Goal: Register for event/course

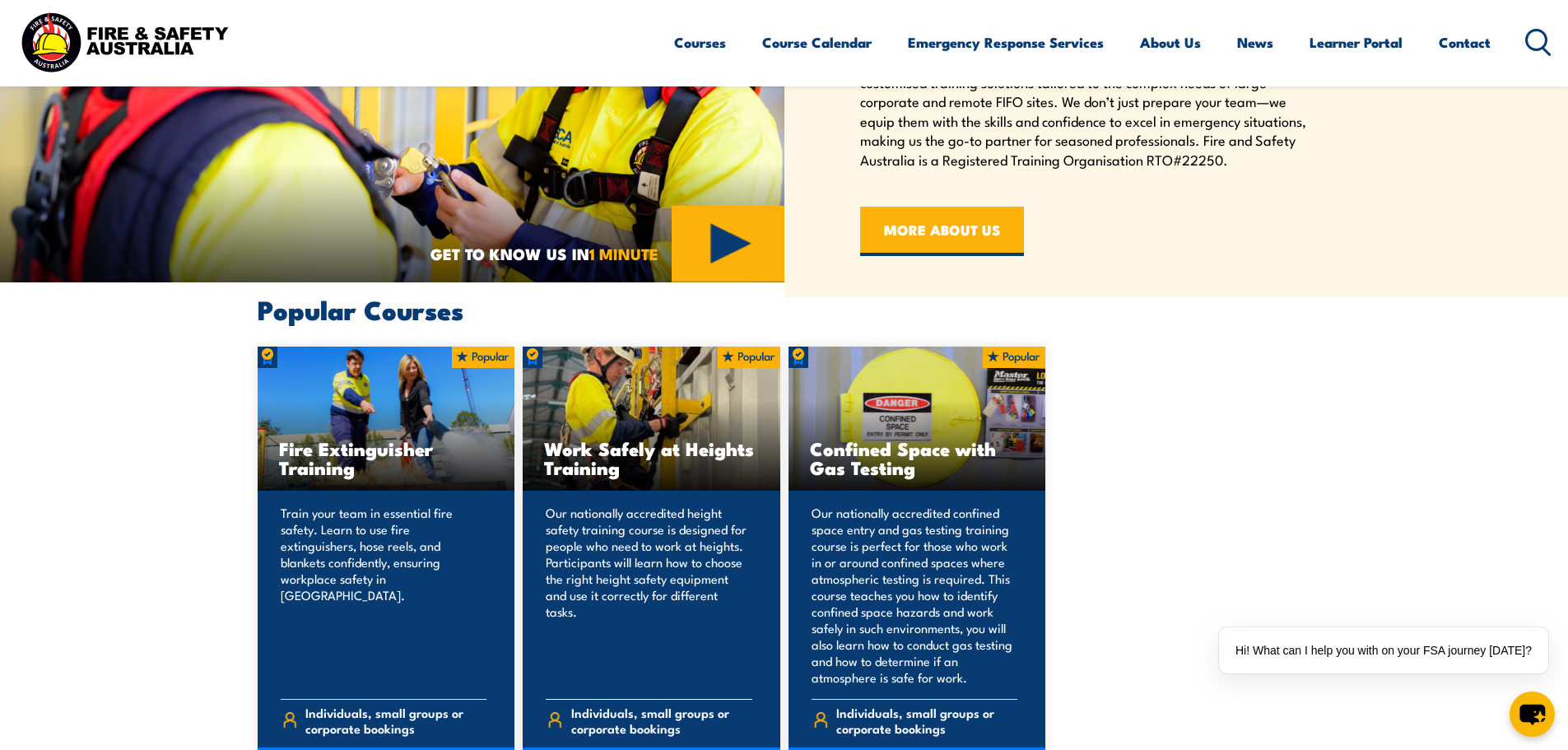
scroll to position [576, 0]
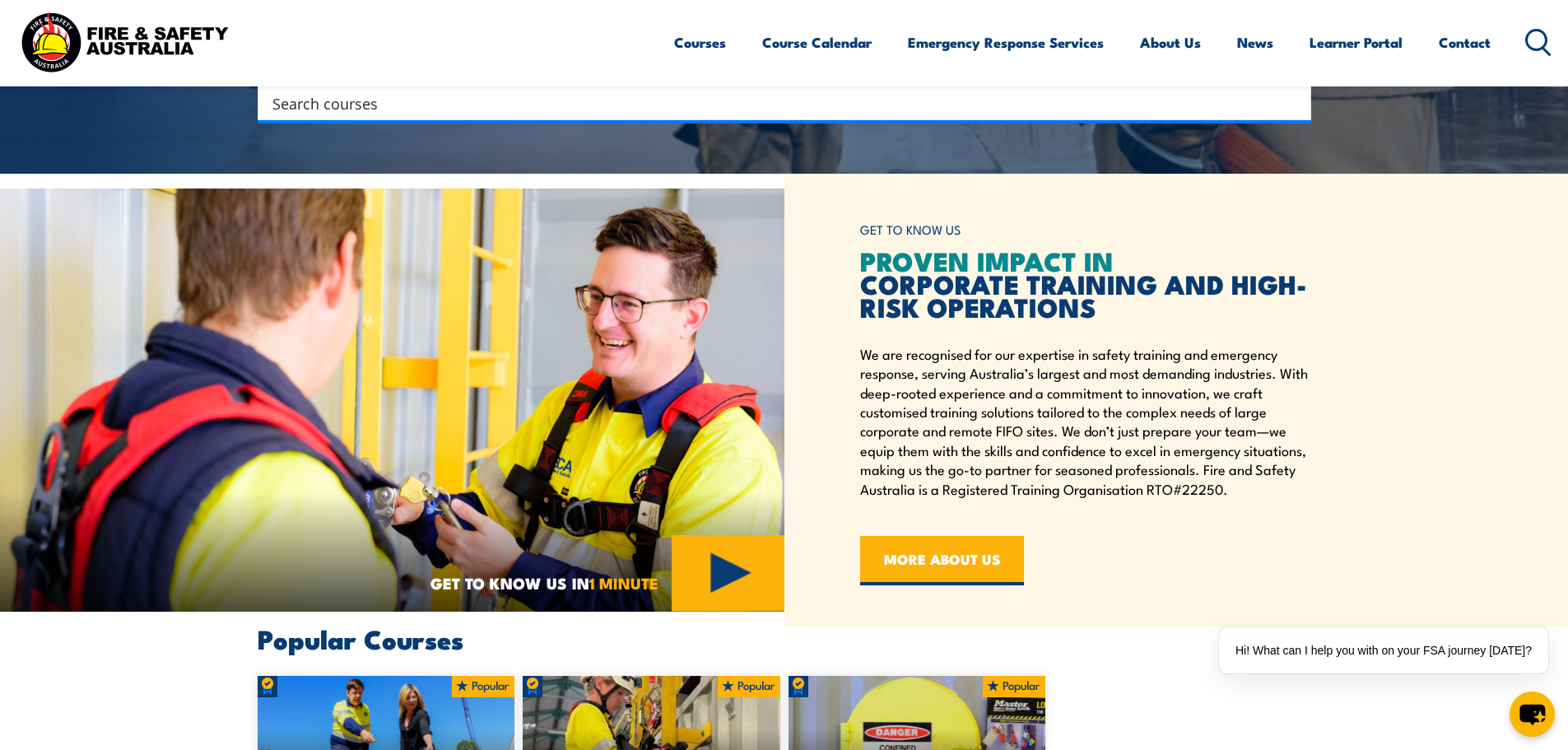
click at [1531, 40] on icon at bounding box center [1538, 42] width 27 height 28
click at [634, 107] on input "Search input" at bounding box center [773, 103] width 1003 height 25
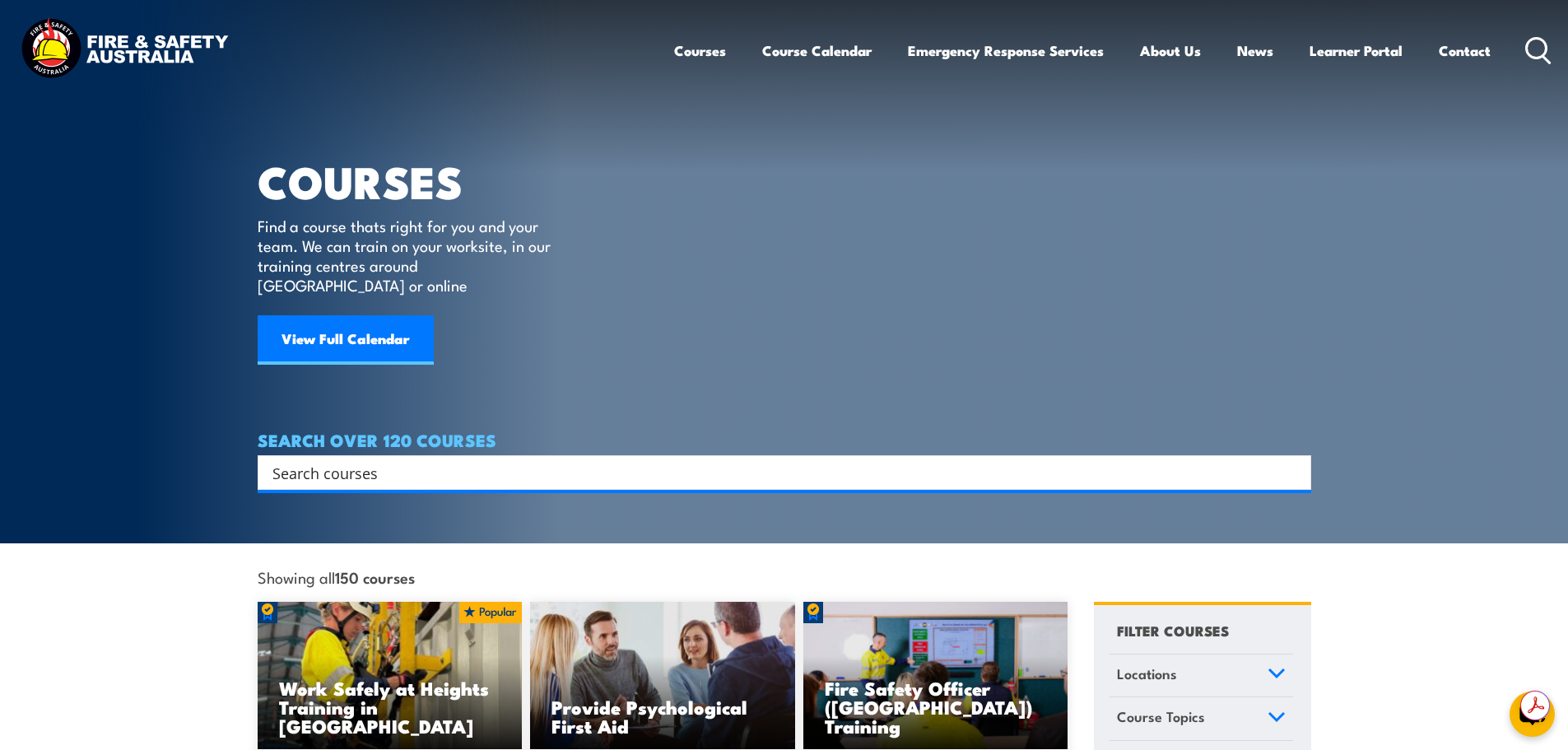
click at [552, 460] on input "Search input" at bounding box center [773, 472] width 1003 height 25
type input "forklift"
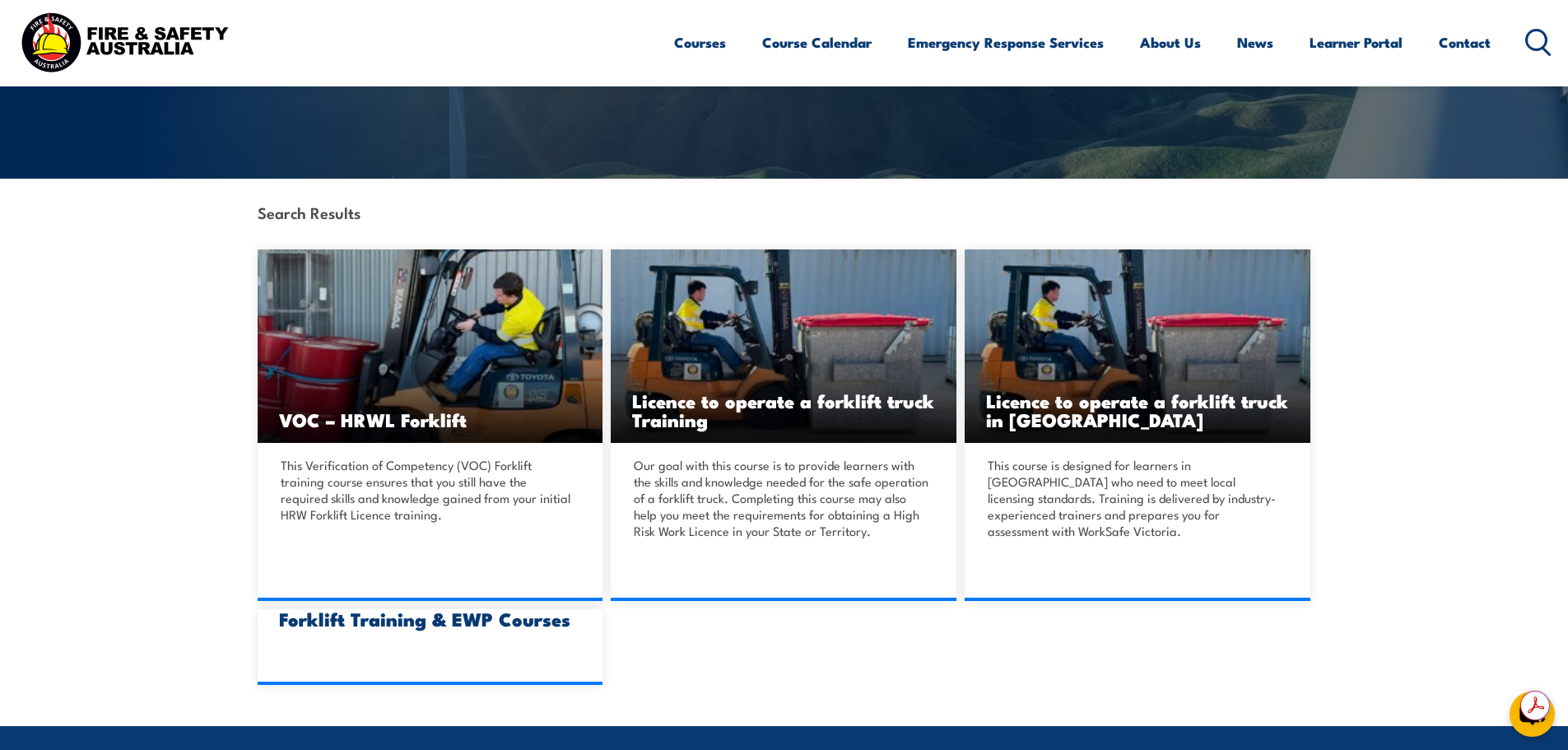
scroll to position [329, 0]
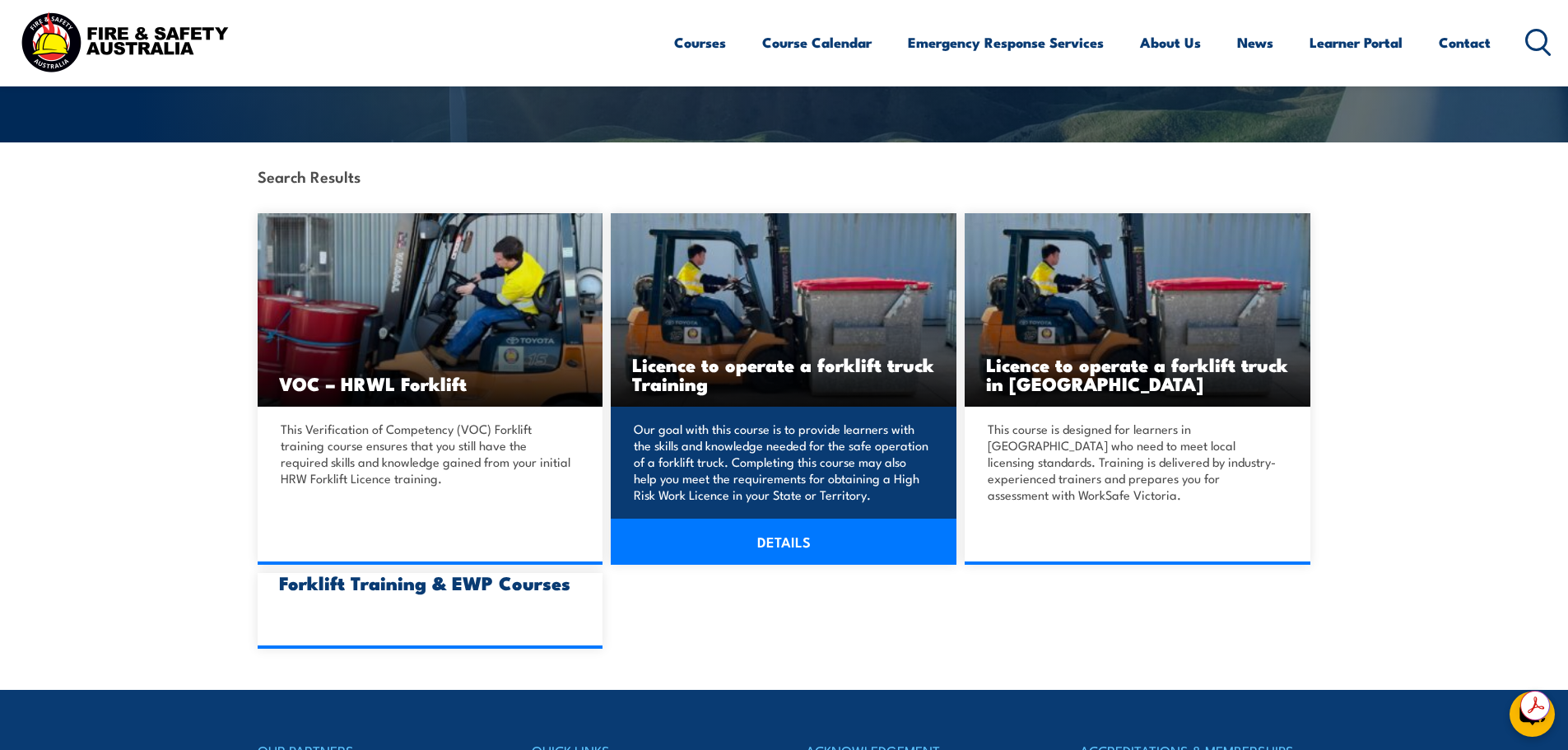
click at [702, 372] on h3 "Licence to operate a forklift truck Training" at bounding box center [784, 373] width 303 height 38
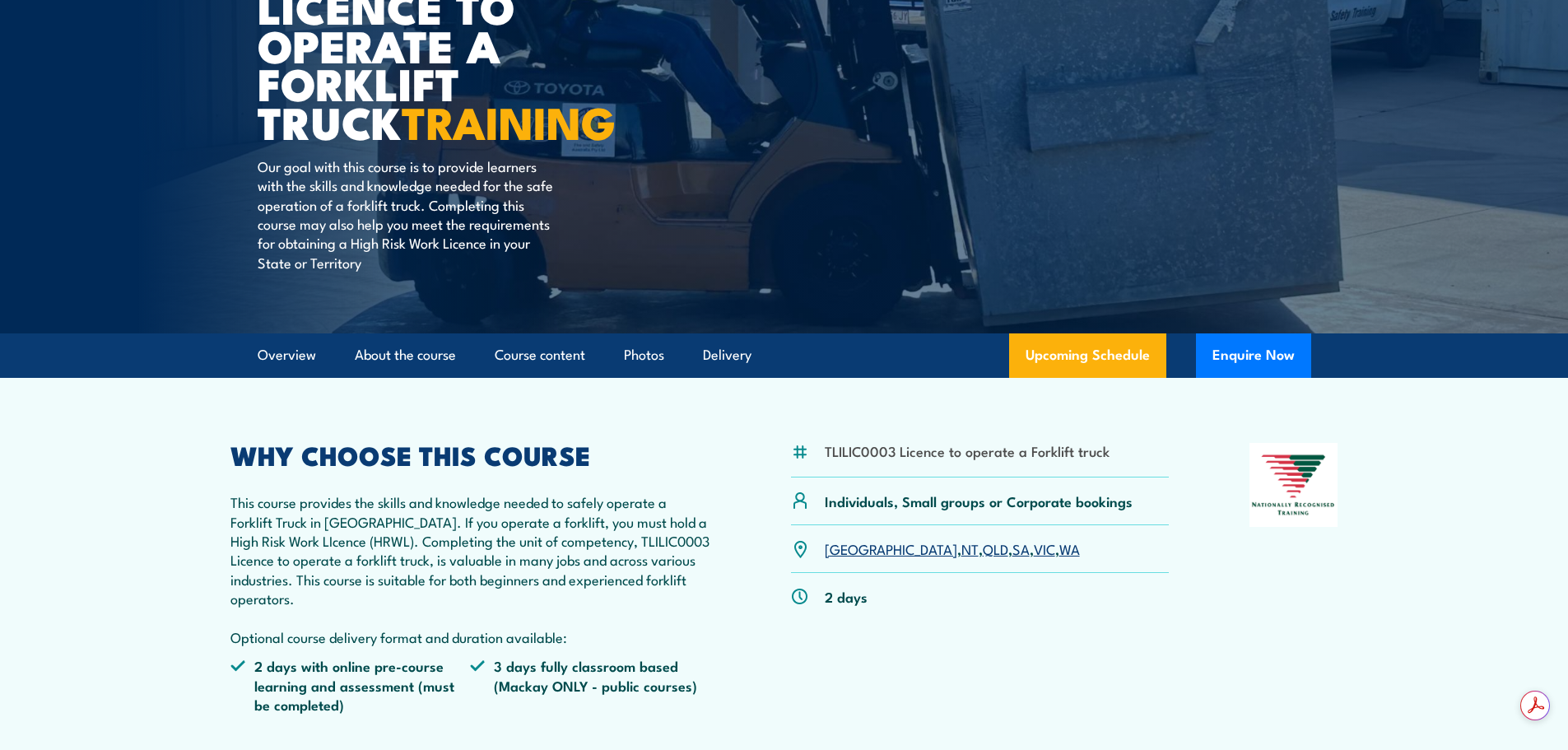
scroll to position [247, 0]
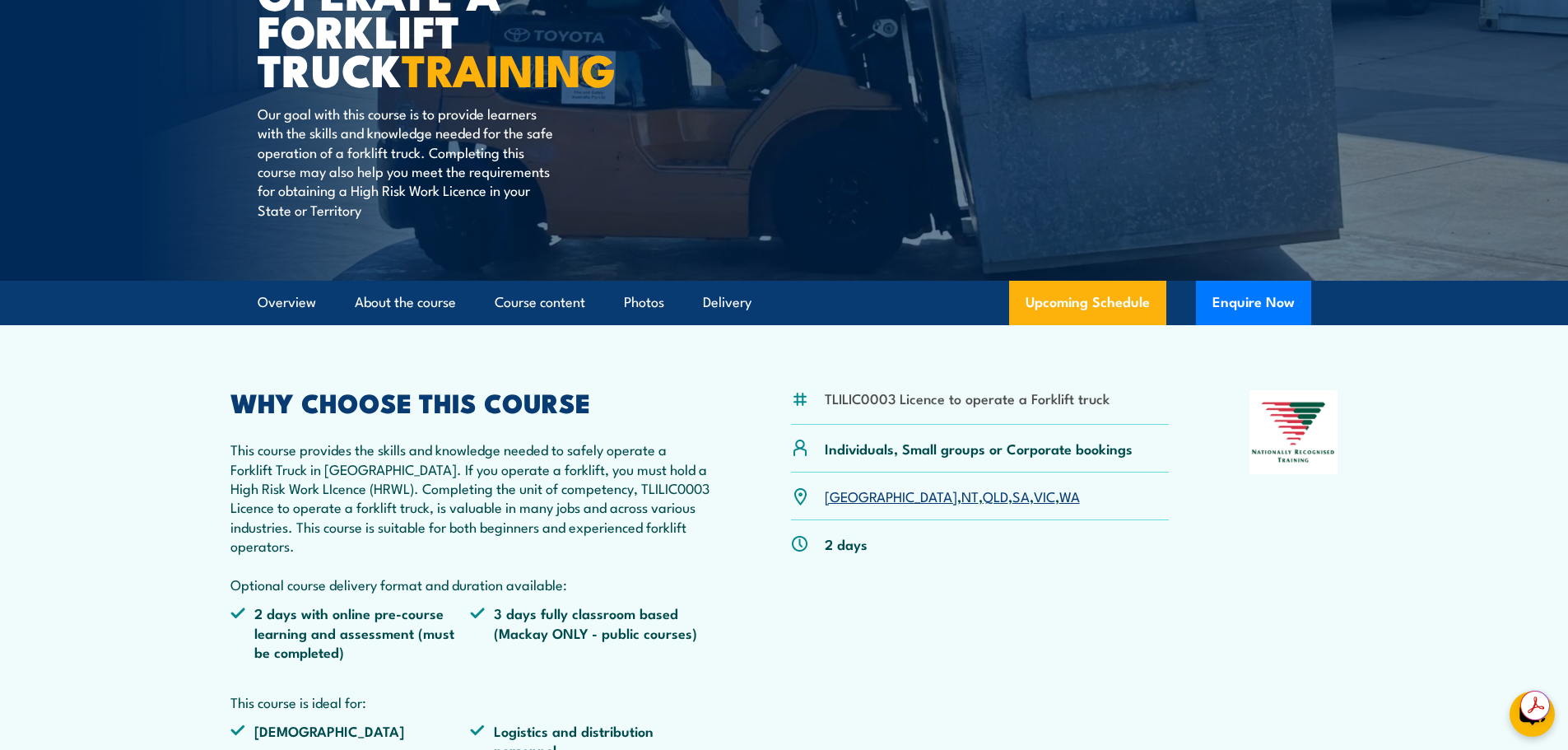
click at [983, 496] on link "QLD" at bounding box center [995, 494] width 26 height 19
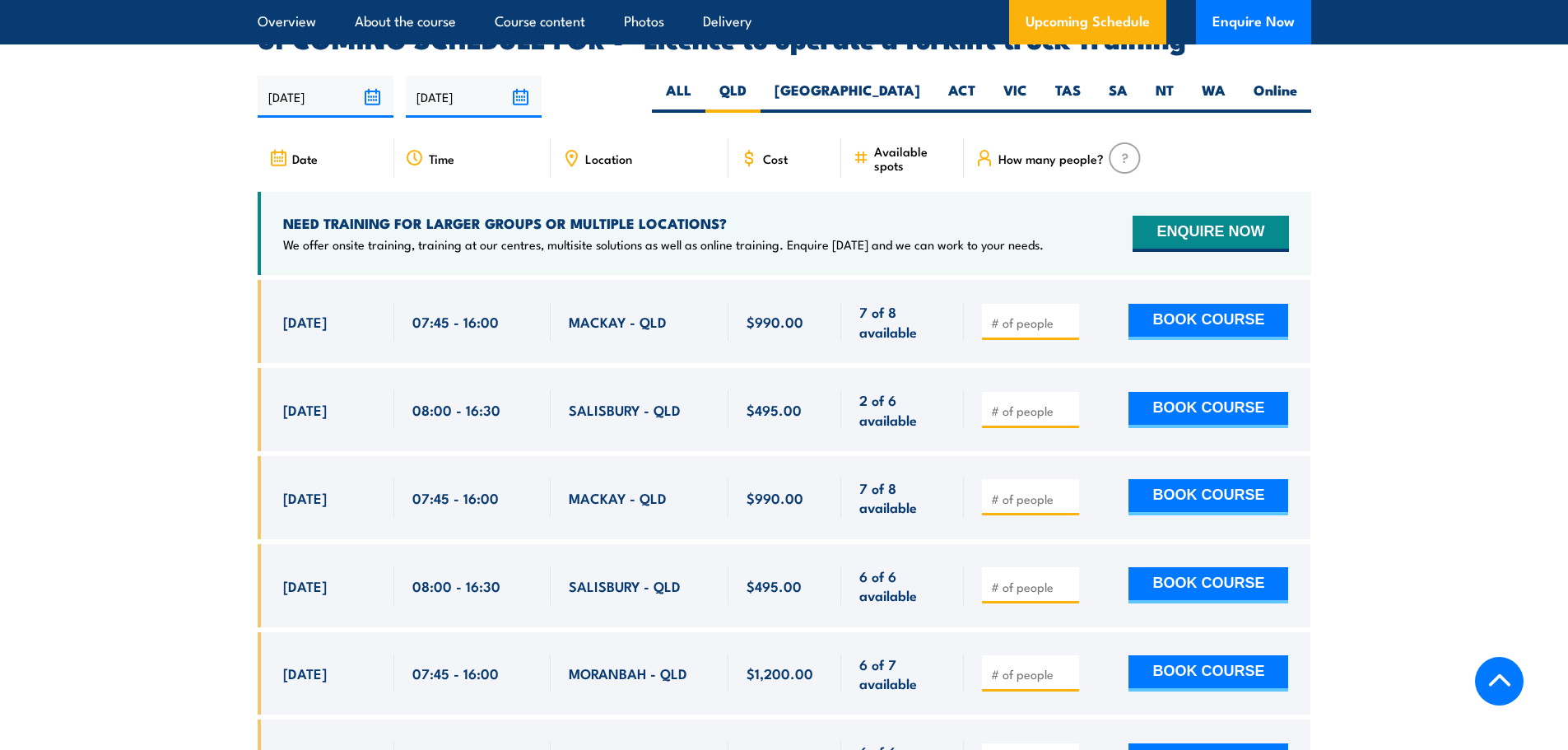
scroll to position [2755, 0]
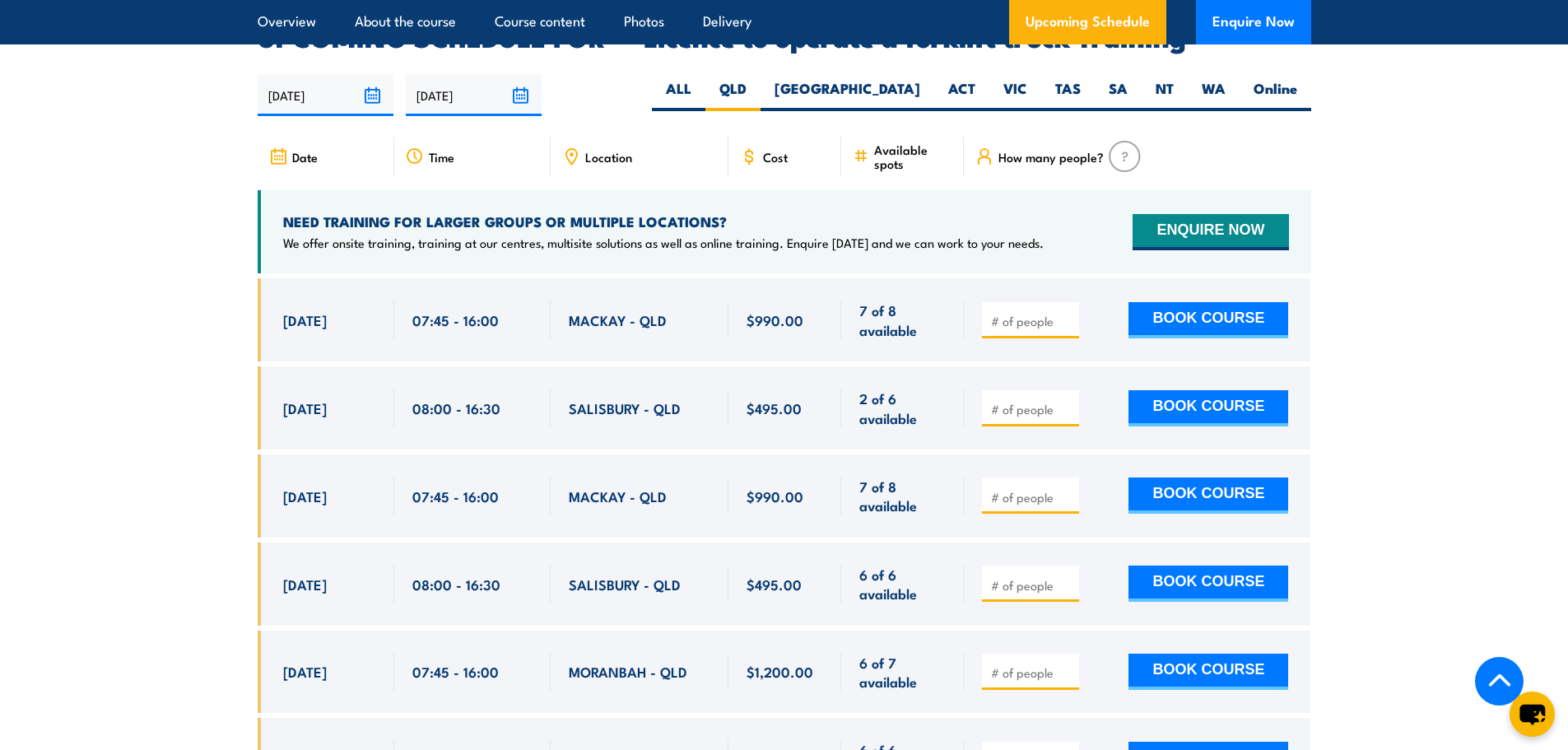
click at [210, 400] on section "UPCOMING SCHEDULE FOR - "Licence to operate a forklift truck Training" 01/10/20…" at bounding box center [784, 425] width 1568 height 801
click at [241, 390] on section "UPCOMING SCHEDULE FOR - "Licence to operate a forklift truck Training" 01/10/20…" at bounding box center [784, 425] width 1568 height 801
drag, startPoint x: 282, startPoint y: 386, endPoint x: 722, endPoint y: 387, distance: 440.0
click at [722, 387] on div "28 Oct, 2025, 08:00 - 08:00" at bounding box center [784, 408] width 1053 height 83
copy div "28 Oct, 2025 08:00 - 16:30 SALISBURY - QLD"
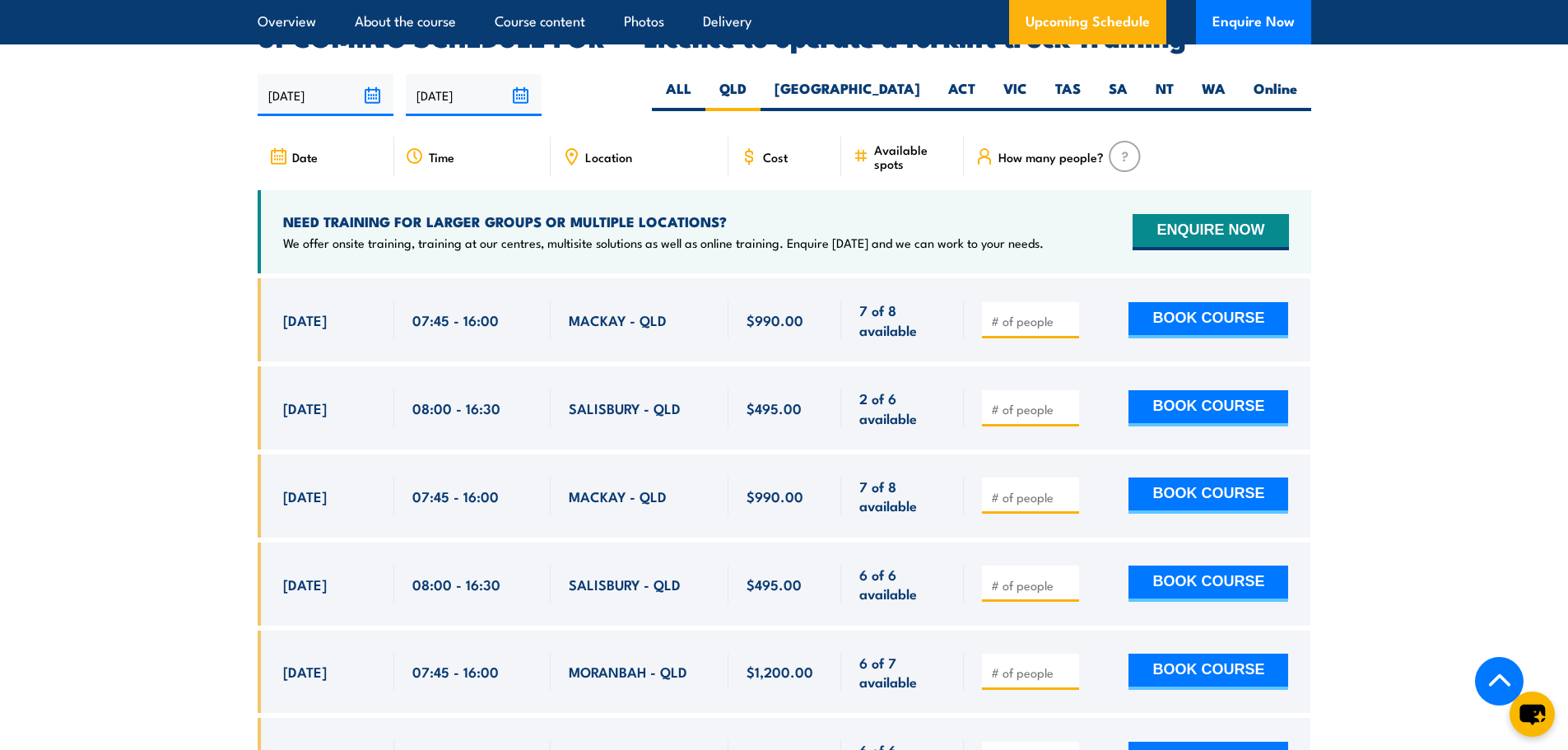
click at [328, 564] on div "25 Nov, 2025" at bounding box center [329, 584] width 93 height 39
drag, startPoint x: 287, startPoint y: 559, endPoint x: 497, endPoint y: 563, distance: 210.0
click at [497, 563] on div "25 Nov, 2025, 08:00 - 08:00" at bounding box center [784, 584] width 1053 height 83
copy div "25 Nov, 2025 08:00 - 16:30"
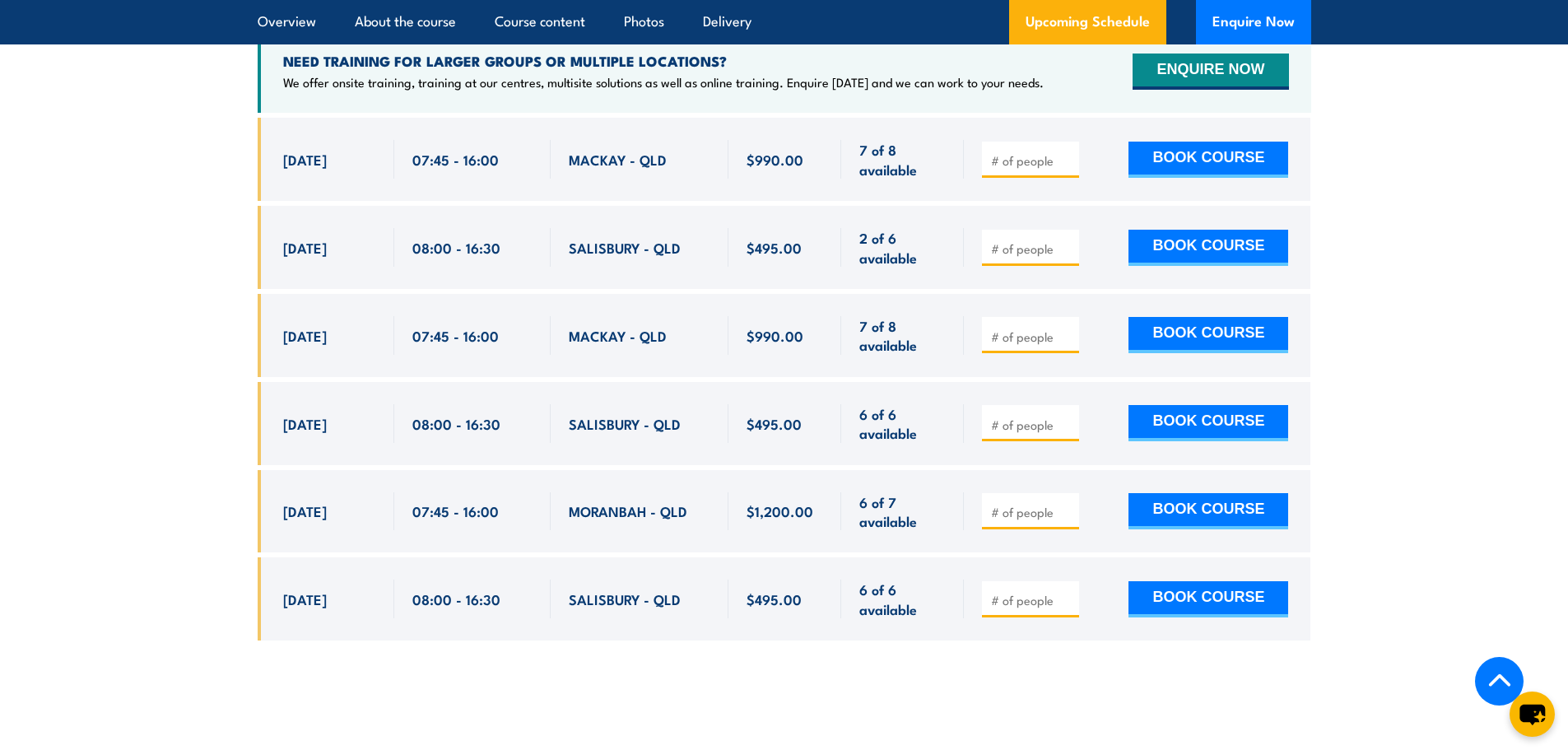
scroll to position [2920, 0]
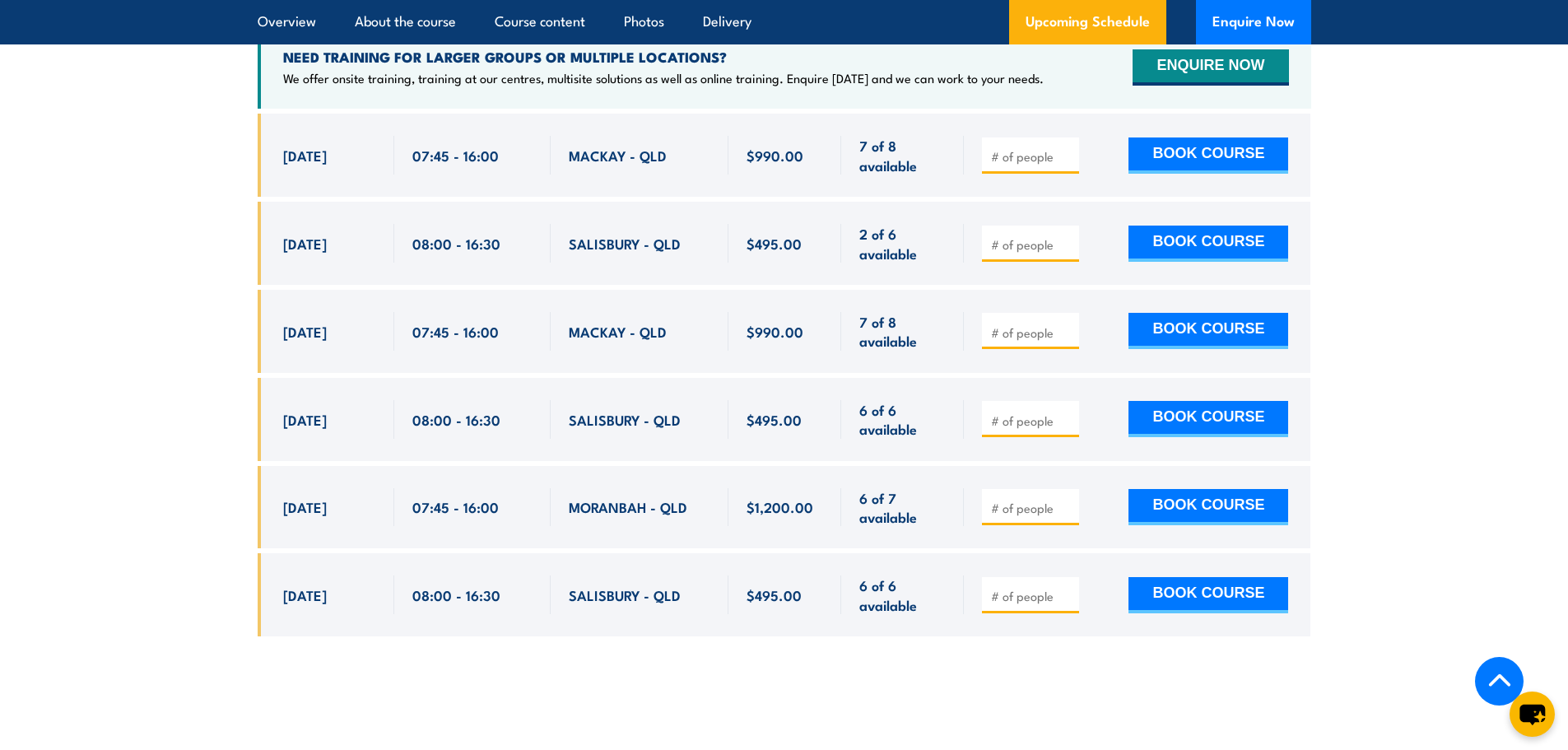
drag, startPoint x: 286, startPoint y: 570, endPoint x: 367, endPoint y: 570, distance: 81.0
click at [367, 575] on div "16 Dec, 2025" at bounding box center [329, 595] width 93 height 39
click at [302, 585] on span "16 Dec, 2025" at bounding box center [304, 595] width 43 height 19
drag, startPoint x: 282, startPoint y: 568, endPoint x: 380, endPoint y: 574, distance: 98.2
click at [380, 574] on div "16 Dec, 2025, 08:00 - 08:00" at bounding box center [325, 595] width 137 height 83
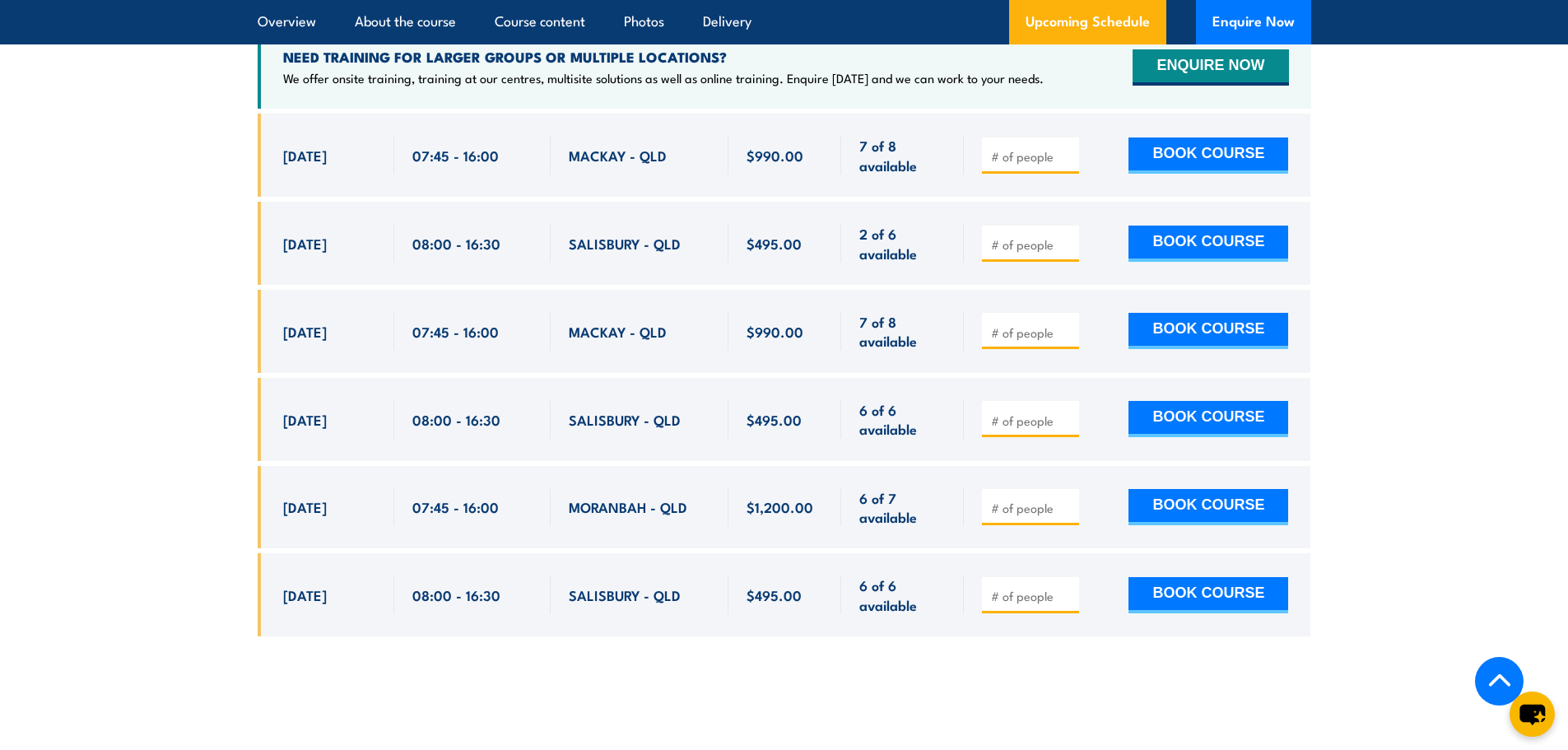
copy span "16 Dec, 2025"
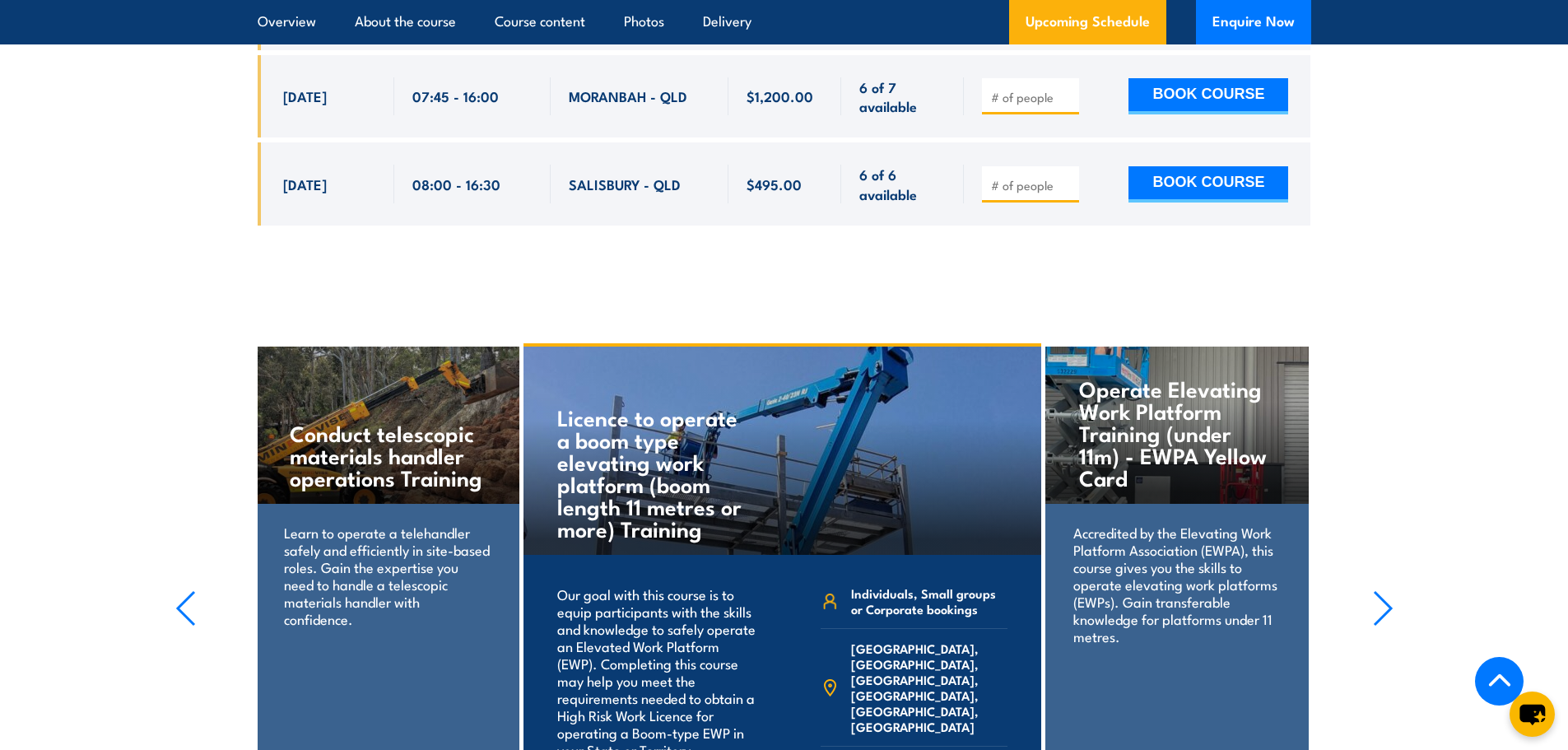
scroll to position [3331, 0]
click at [1182, 503] on div "Accredited by the Elevating Work Platform Association (EWPA), this course gives…" at bounding box center [1176, 594] width 263 height 182
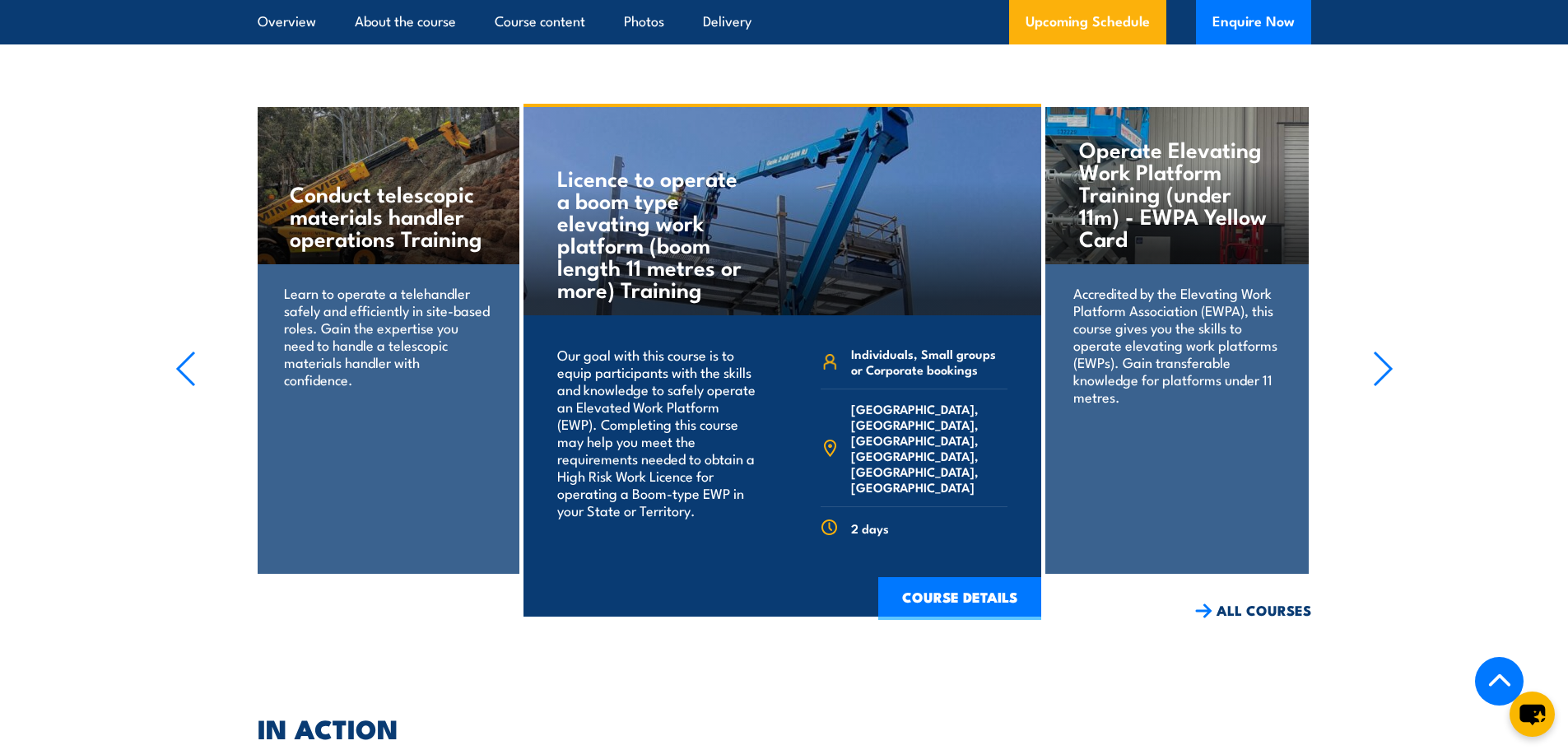
scroll to position [3661, 0]
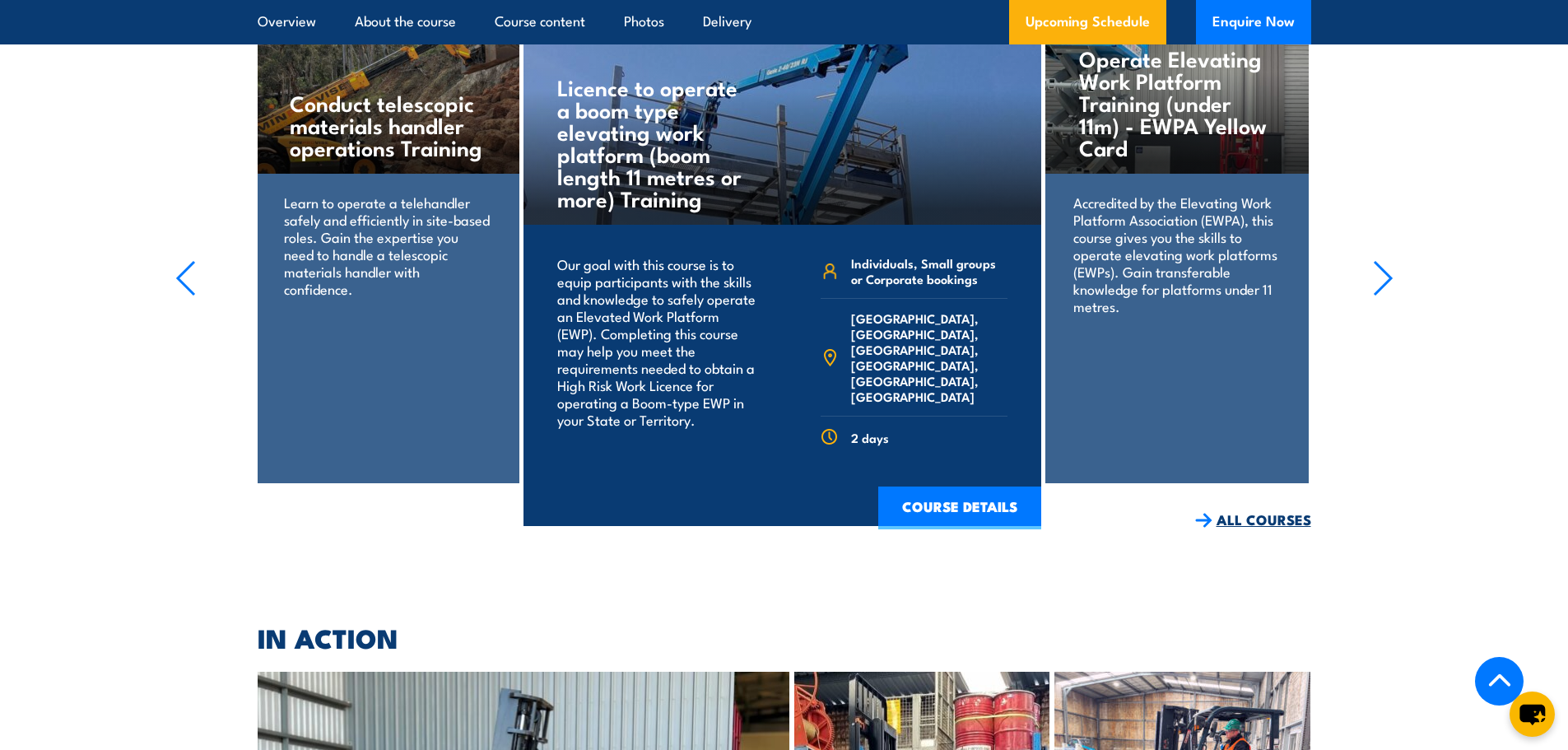
click at [1222, 510] on link "ALL COURSES" at bounding box center [1253, 519] width 116 height 19
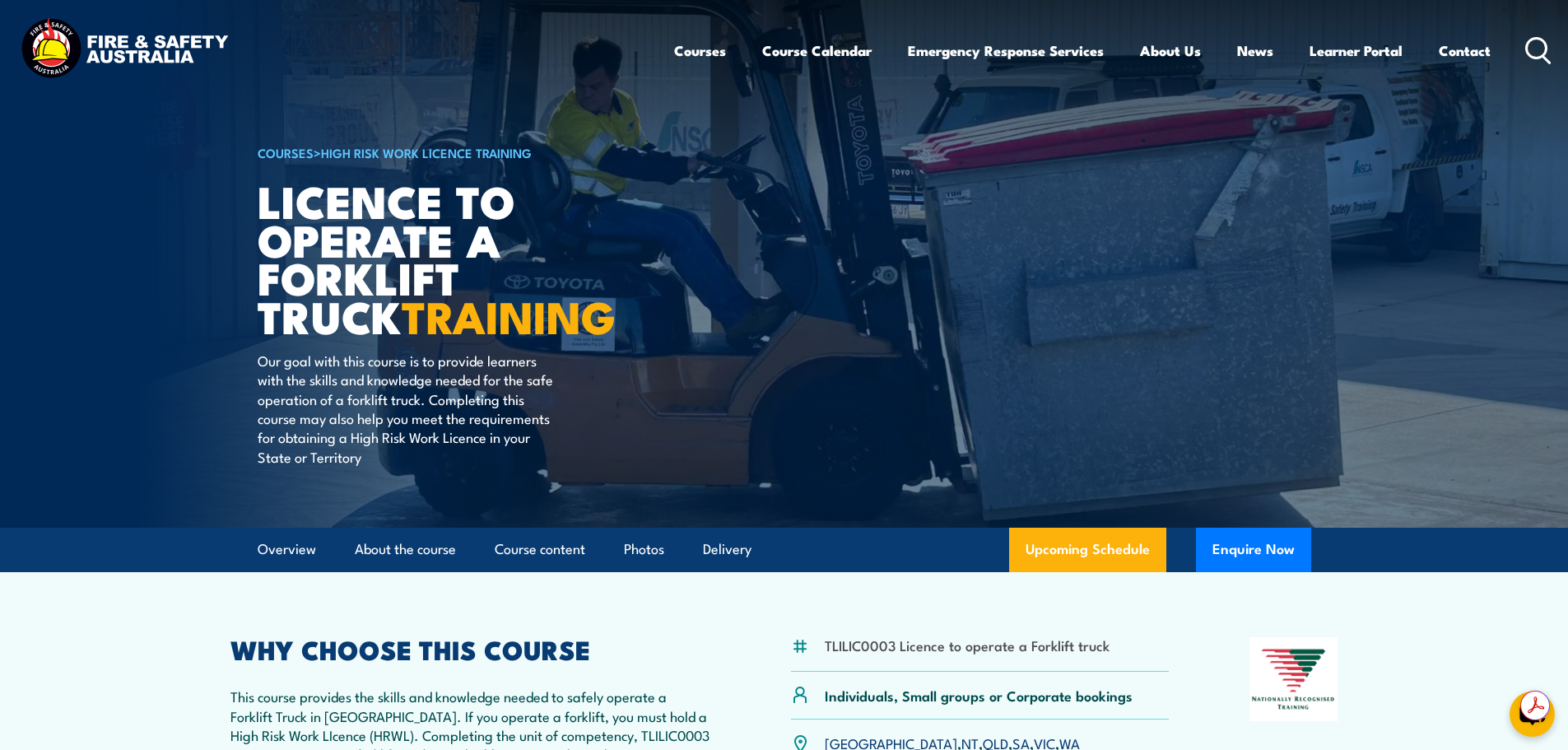
click at [1533, 51] on icon at bounding box center [1538, 51] width 27 height 28
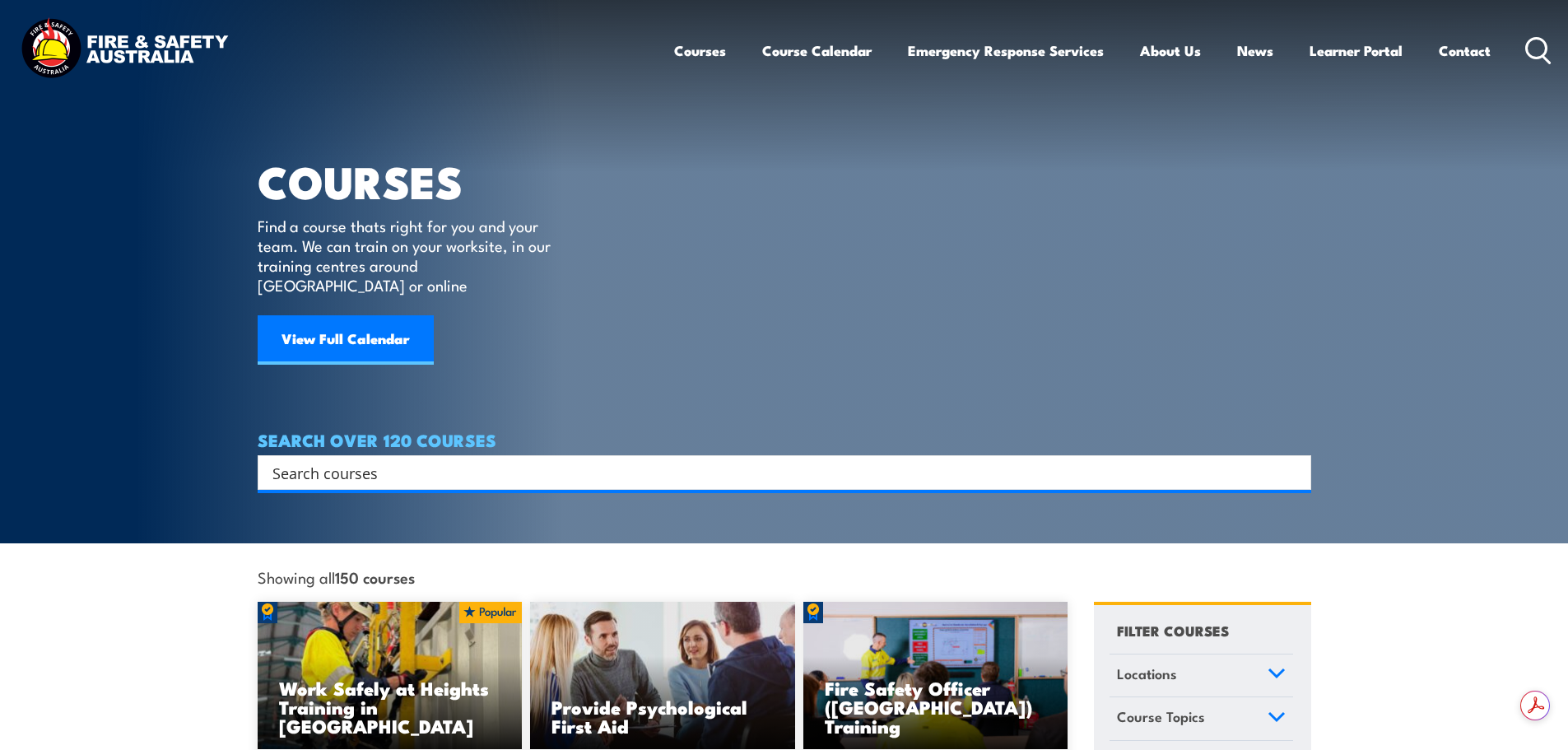
click at [597, 460] on input "Search input" at bounding box center [773, 472] width 1003 height 25
type input "EWP"
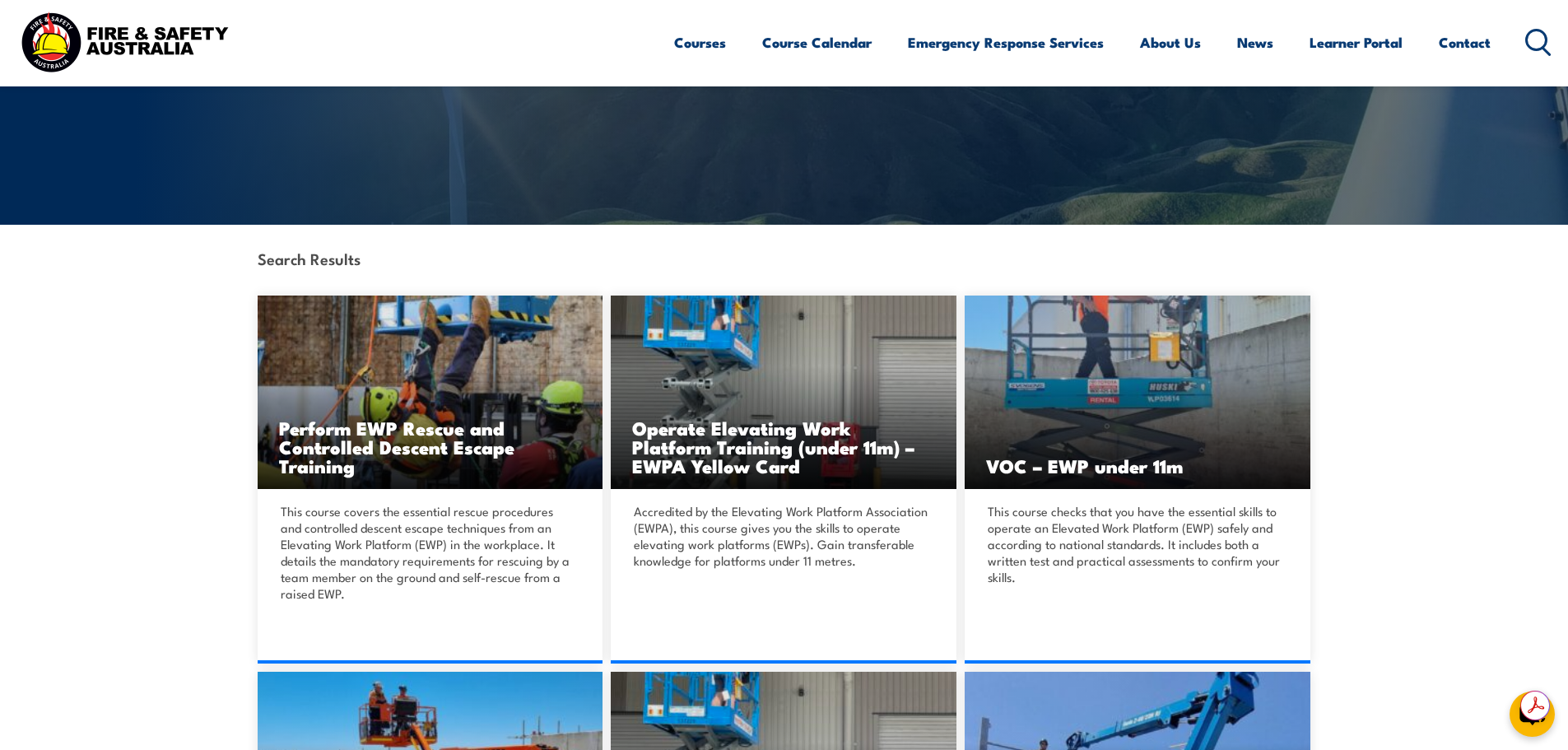
scroll to position [329, 0]
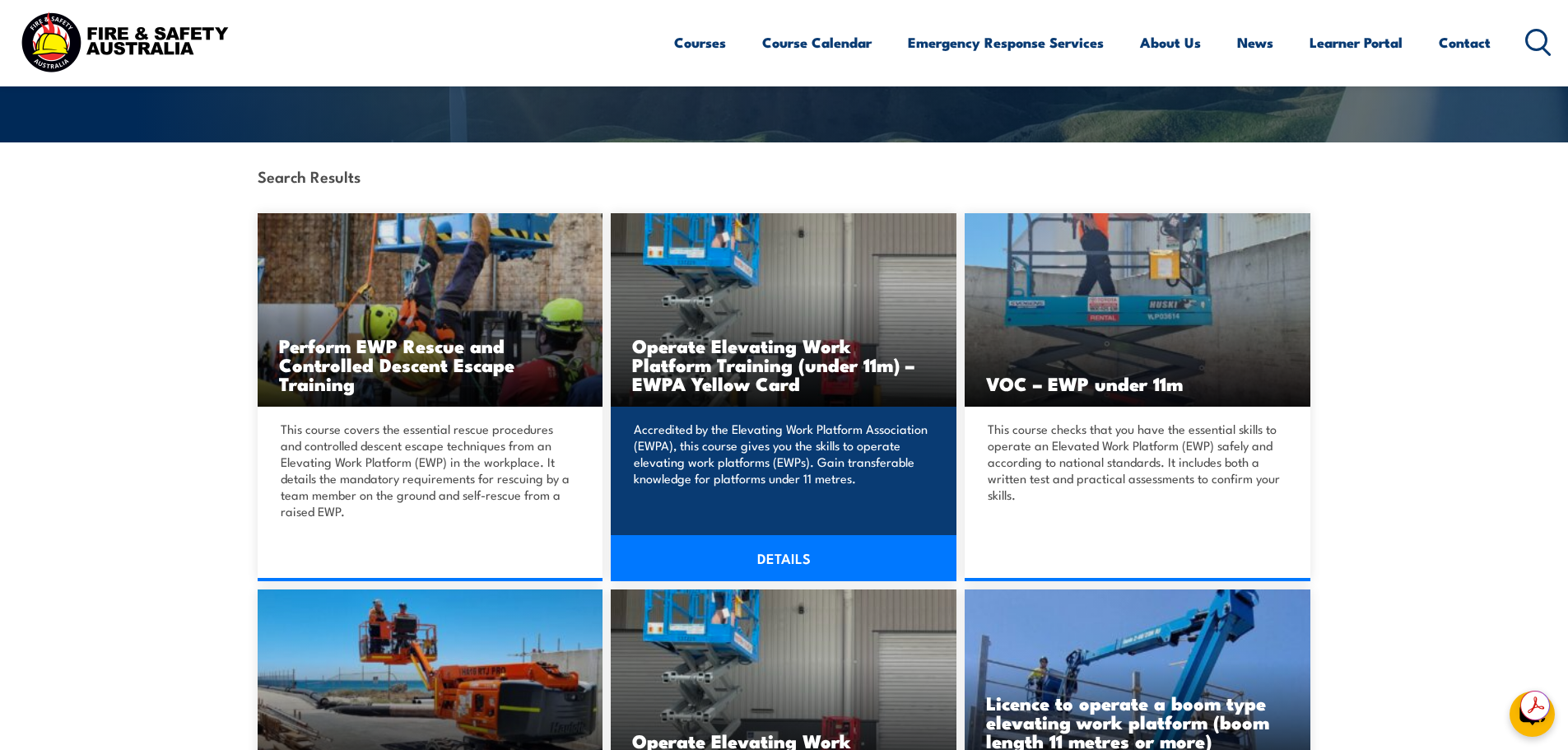
click at [786, 554] on link "DETAILS" at bounding box center [784, 558] width 346 height 46
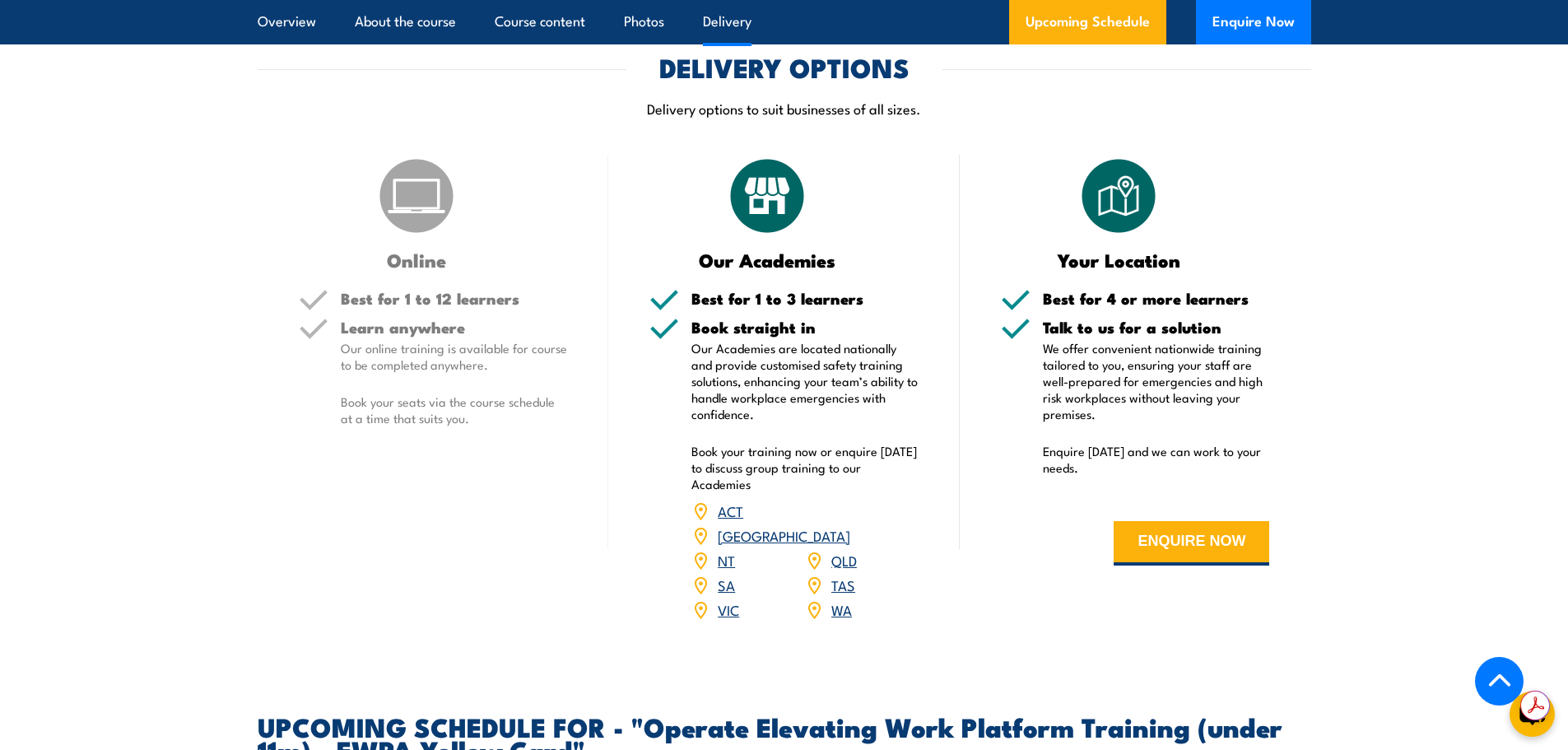
scroll to position [1975, 0]
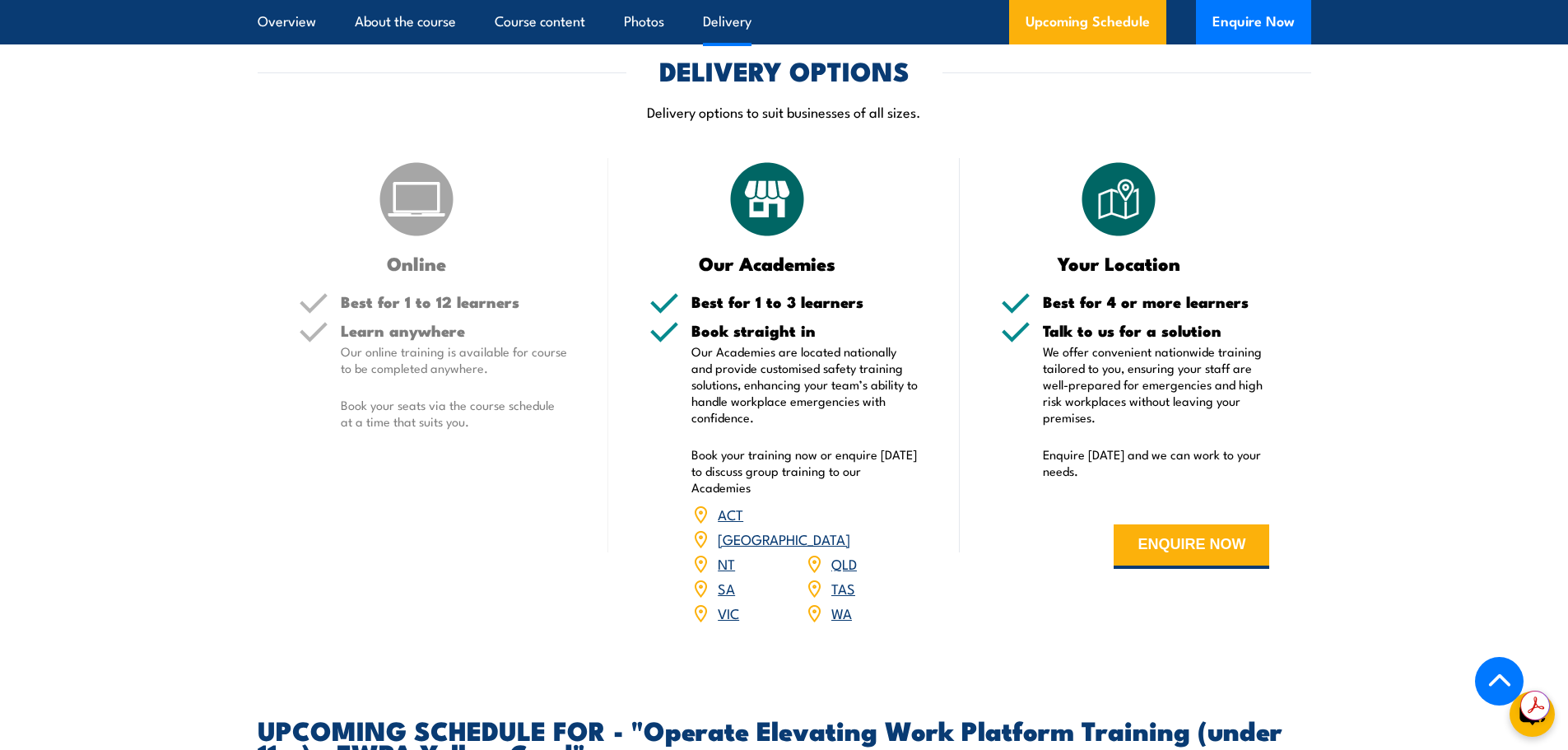
click at [841, 553] on link "QLD" at bounding box center [845, 562] width 26 height 19
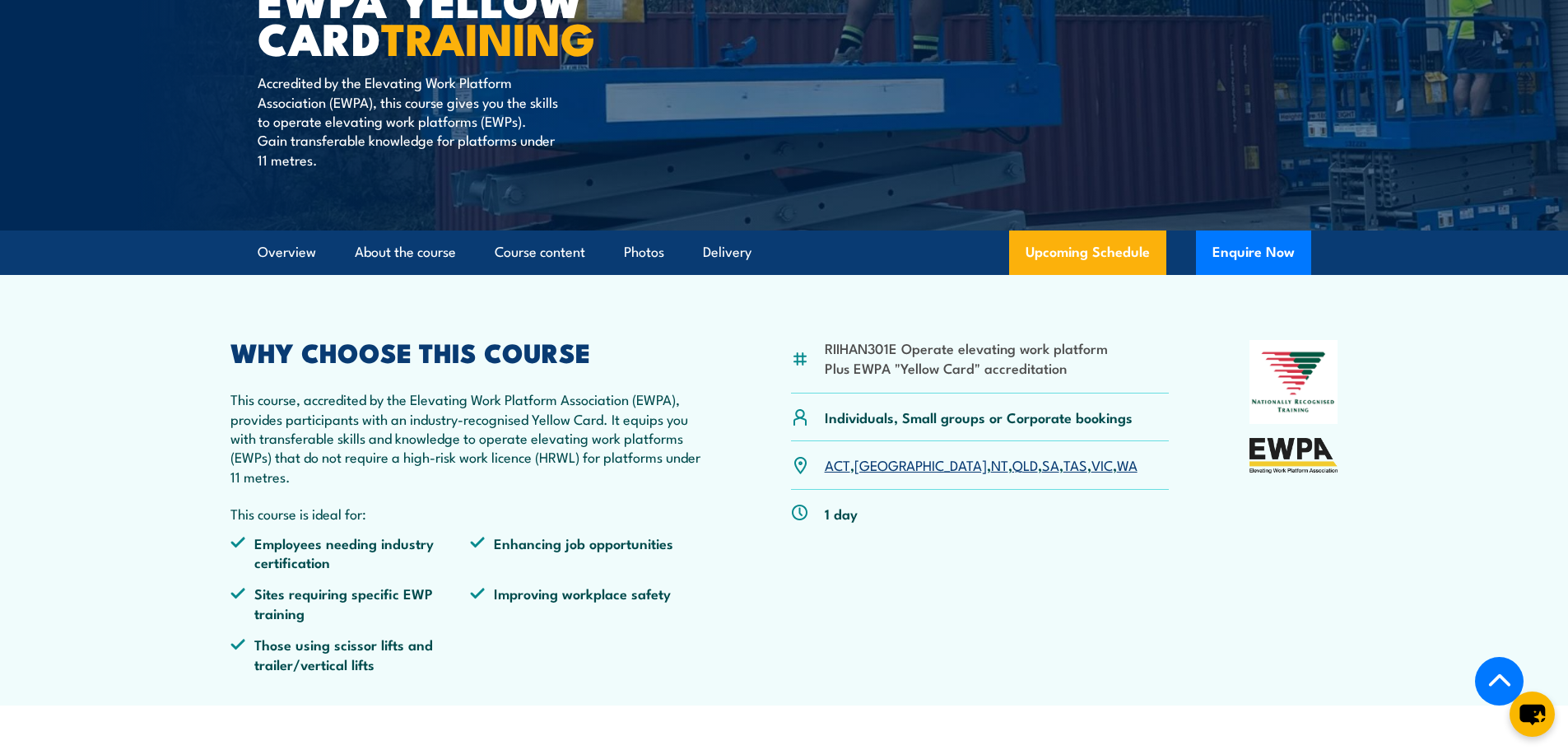
scroll to position [199, 0]
